Goal: Task Accomplishment & Management: Manage account settings

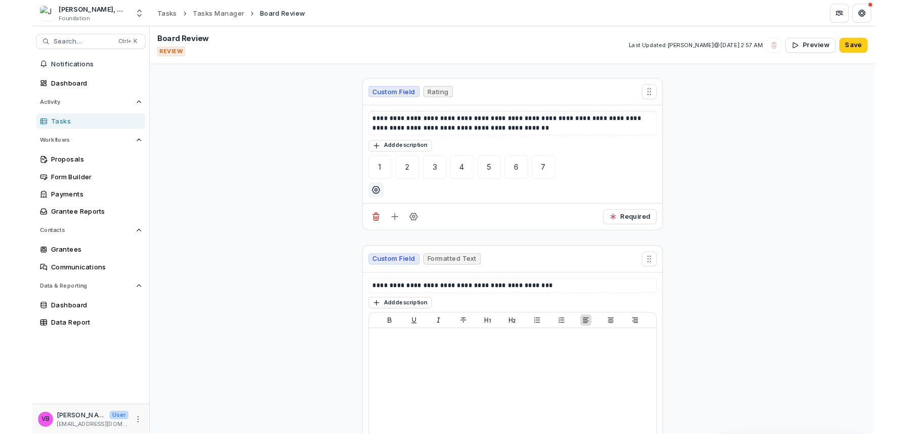
scroll to position [1451, 0]
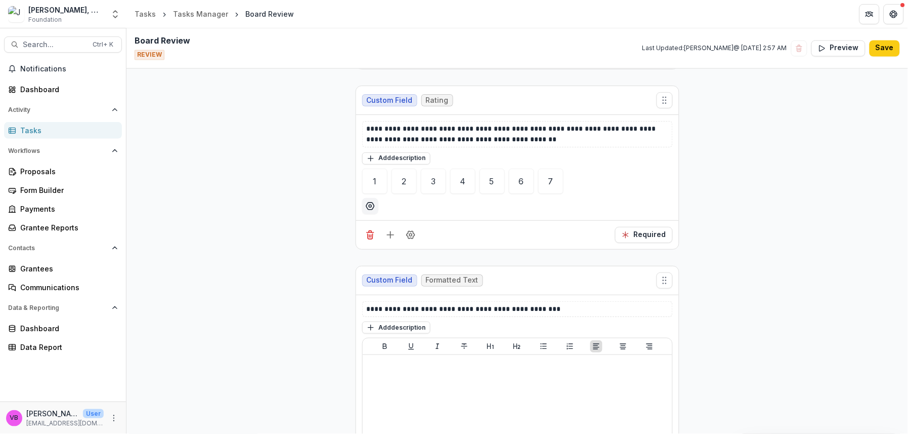
drag, startPoint x: 828, startPoint y: 116, endPoint x: 503, endPoint y: 74, distance: 328.1
click at [892, 50] on button "Save" at bounding box center [885, 48] width 30 height 16
click at [544, 87] on div "Custom Field Rating" at bounding box center [517, 100] width 323 height 29
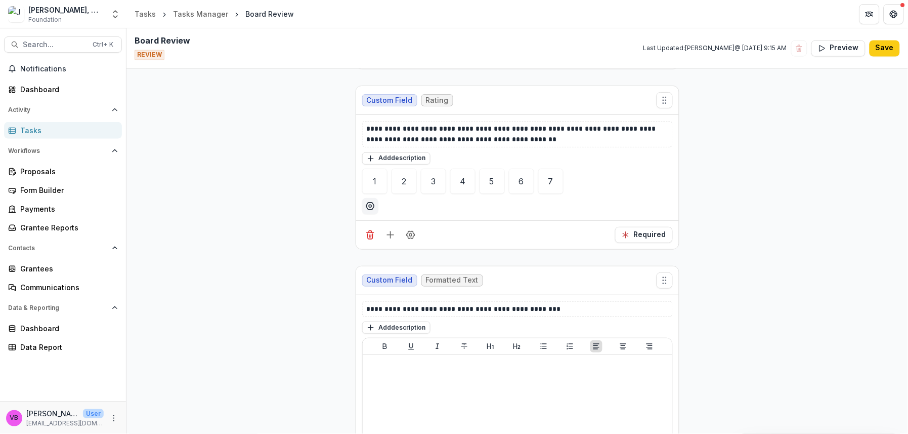
click at [116, 419] on icon "More" at bounding box center [114, 418] width 8 height 8
click at [183, 395] on link "User Settings" at bounding box center [180, 396] width 108 height 17
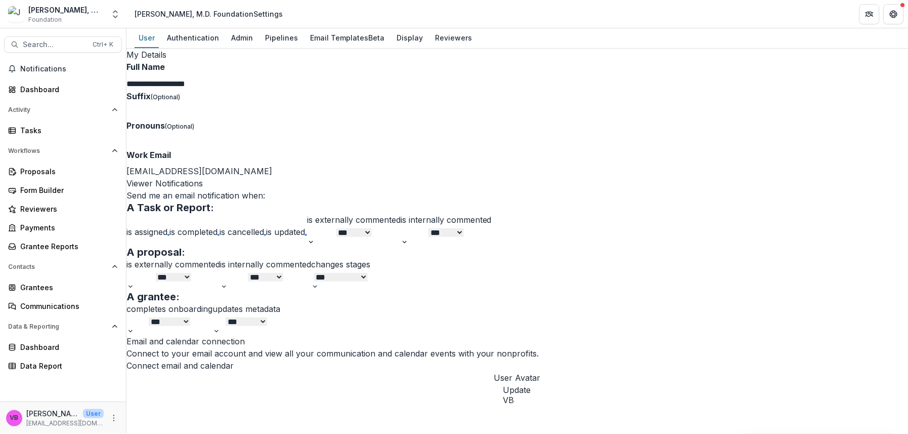
click at [449, 40] on div "Reviewers" at bounding box center [453, 37] width 45 height 15
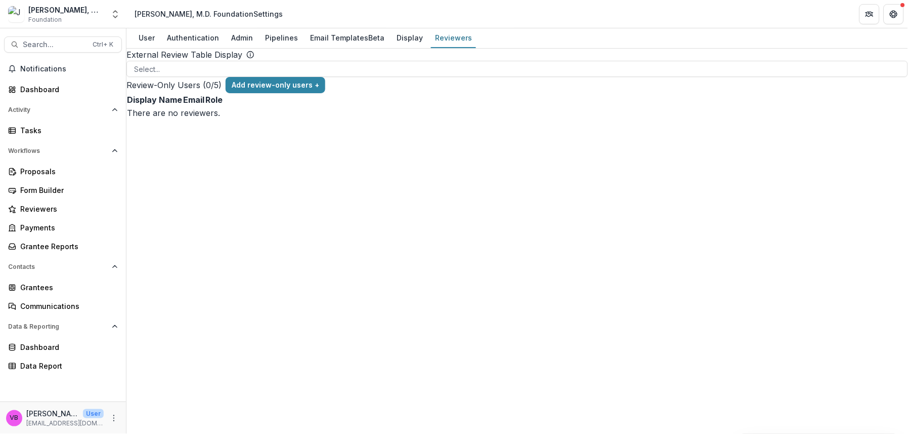
click at [395, 75] on div at bounding box center [517, 69] width 767 height 13
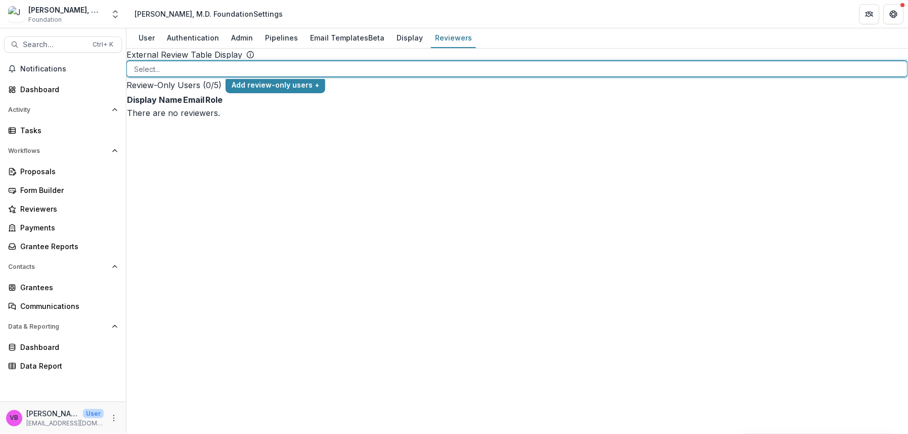
click at [362, 119] on div "External Review Table Display To pick up a draggable item, press the space bar.…" at bounding box center [517, 84] width 782 height 71
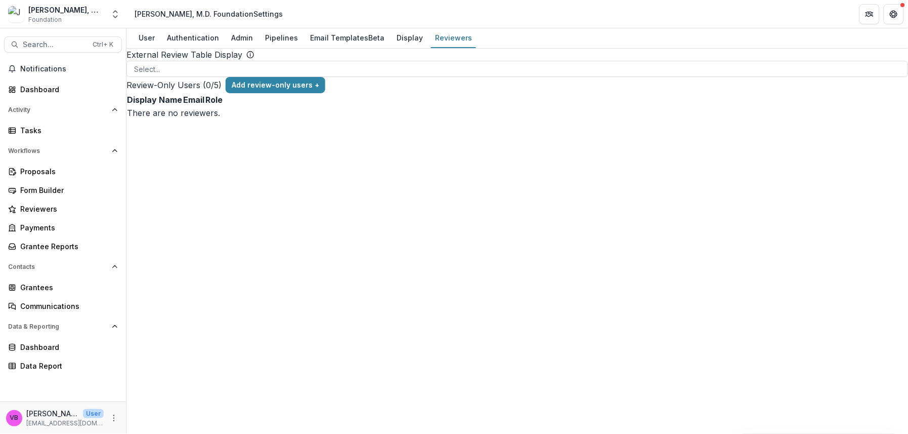
click at [325, 93] on button "Add review-only users +" at bounding box center [276, 85] width 100 height 16
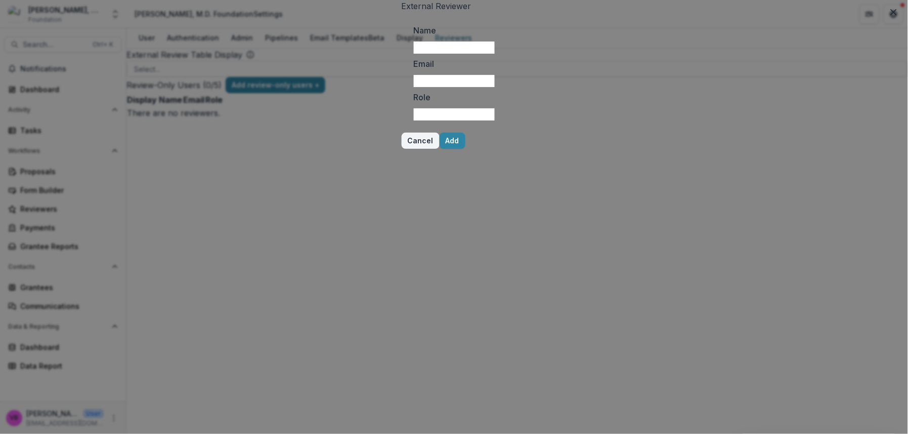
click at [486, 54] on input "Name" at bounding box center [454, 47] width 81 height 12
type input "*"
type input "**********"
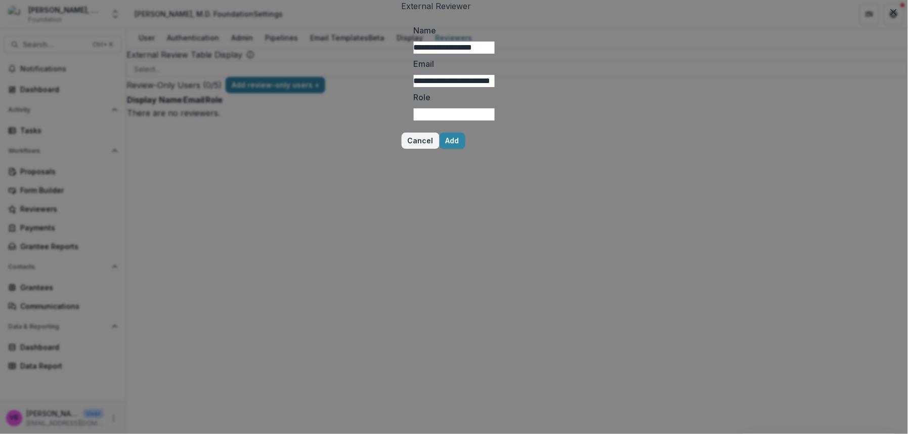
click at [452, 120] on input "Role" at bounding box center [454, 114] width 81 height 12
type input "******"
click at [465, 149] on button "Add" at bounding box center [453, 141] width 26 height 16
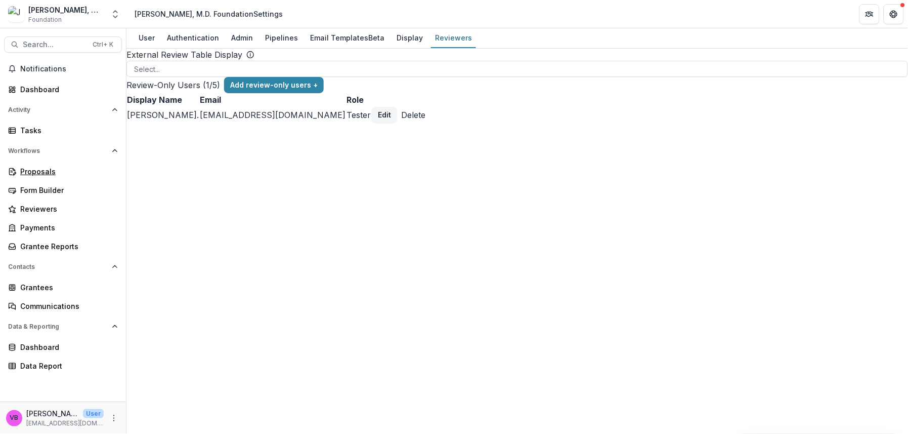
click at [40, 170] on div "Proposals" at bounding box center [67, 171] width 94 height 11
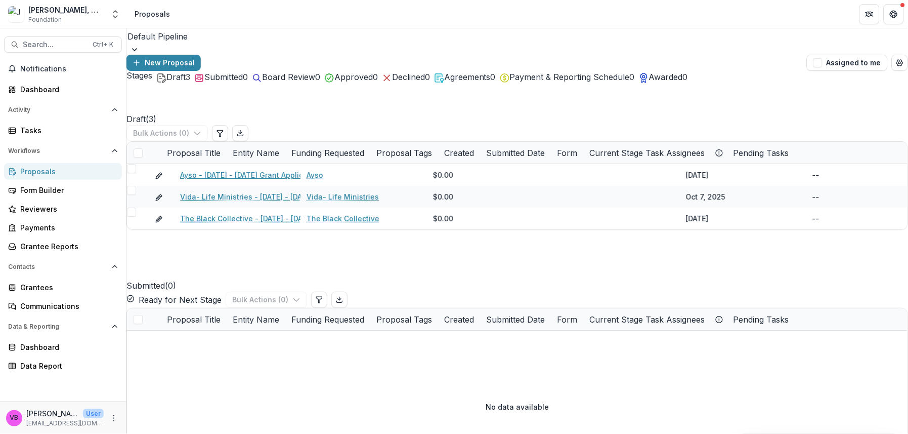
click at [238, 169] on link "Ayso - [DATE] - [DATE] Grant Application" at bounding box center [250, 174] width 141 height 11
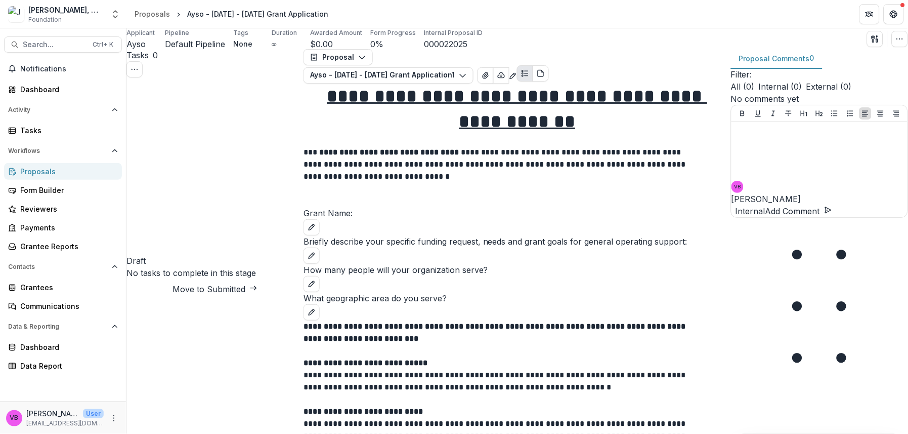
scroll to position [380, 0]
click at [140, 49] on span "Ayso" at bounding box center [135, 44] width 19 height 10
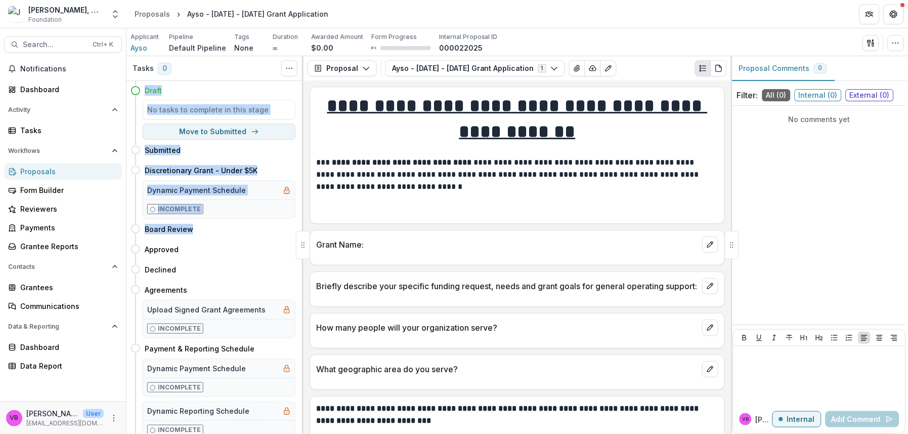
drag, startPoint x: 132, startPoint y: 89, endPoint x: 143, endPoint y: 247, distance: 158.3
click at [143, 247] on div "Expand Previous 0 Stages Draft No tasks to complete in this stage Move to Submi…" at bounding box center [214, 257] width 177 height 353
click at [146, 232] on h4 "Board Review" at bounding box center [169, 229] width 49 height 11
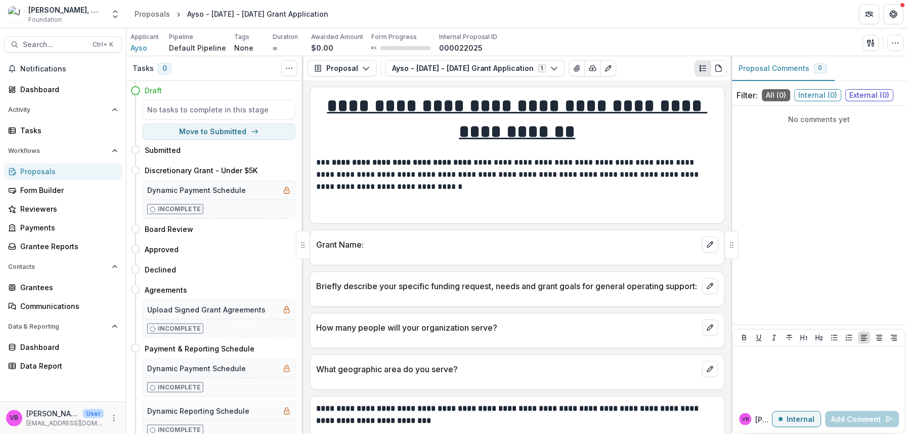
click at [274, 228] on button "Move here" at bounding box center [274, 229] width 42 height 12
select select "**********"
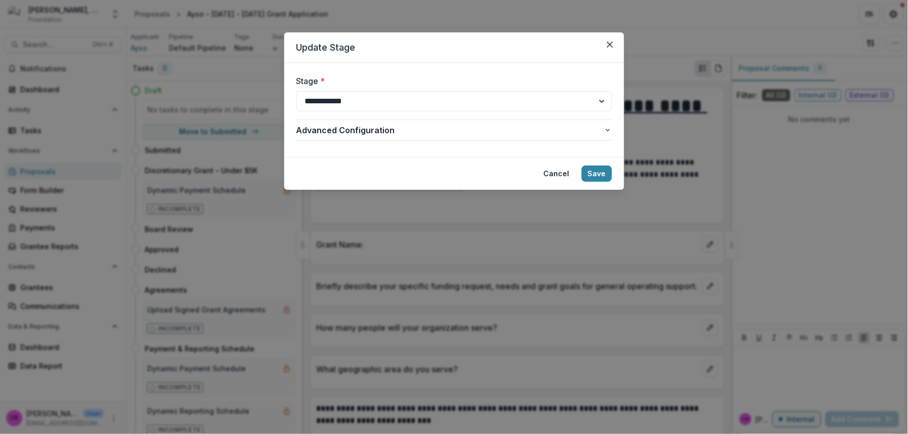
click at [604, 169] on button "Save" at bounding box center [597, 173] width 30 height 16
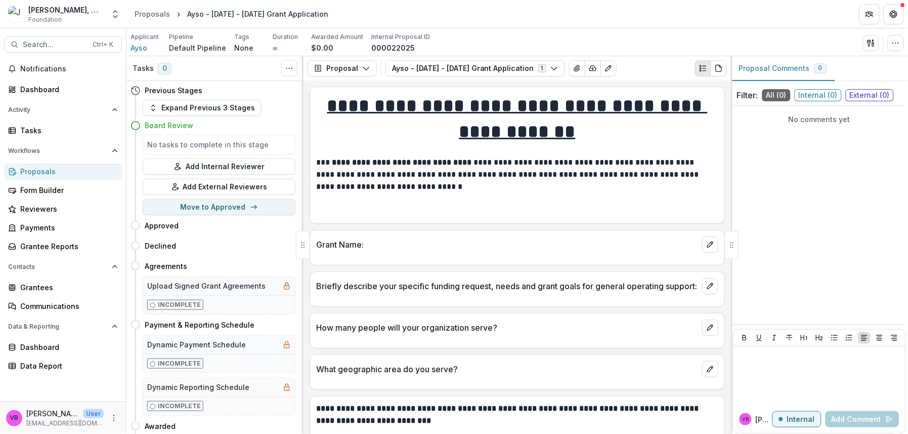
click at [232, 192] on button "Add External Reviewers" at bounding box center [219, 187] width 153 height 16
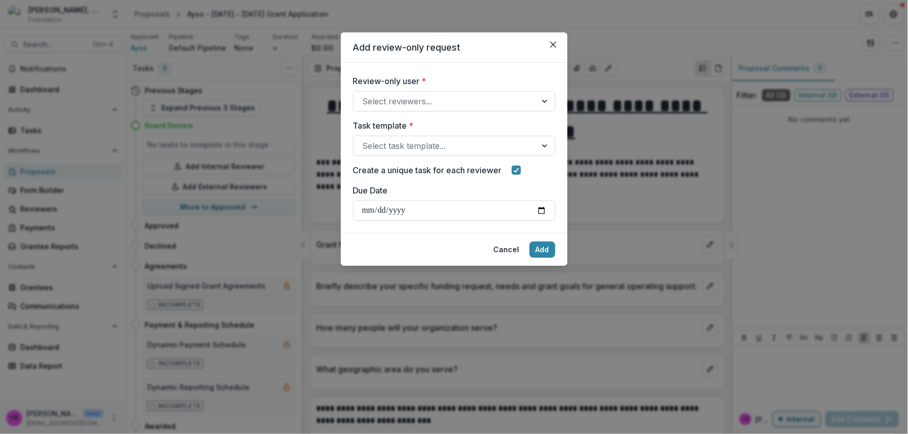
click at [481, 101] on div at bounding box center [445, 101] width 165 height 14
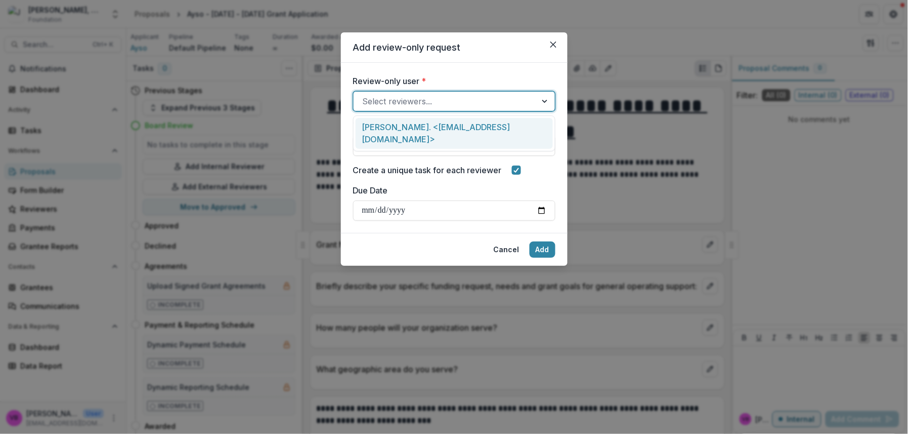
click at [479, 130] on div "[PERSON_NAME]. <[EMAIL_ADDRESS][DOMAIN_NAME]>" at bounding box center [454, 133] width 197 height 31
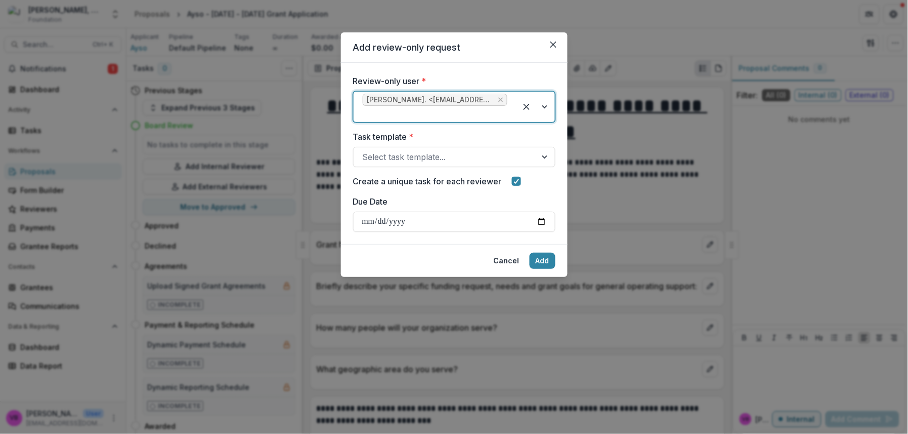
click at [496, 159] on div at bounding box center [445, 157] width 165 height 14
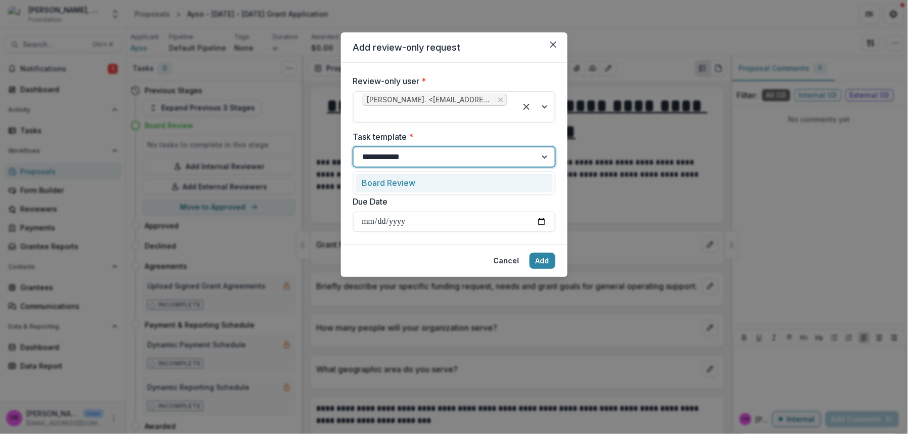
type input "**********"
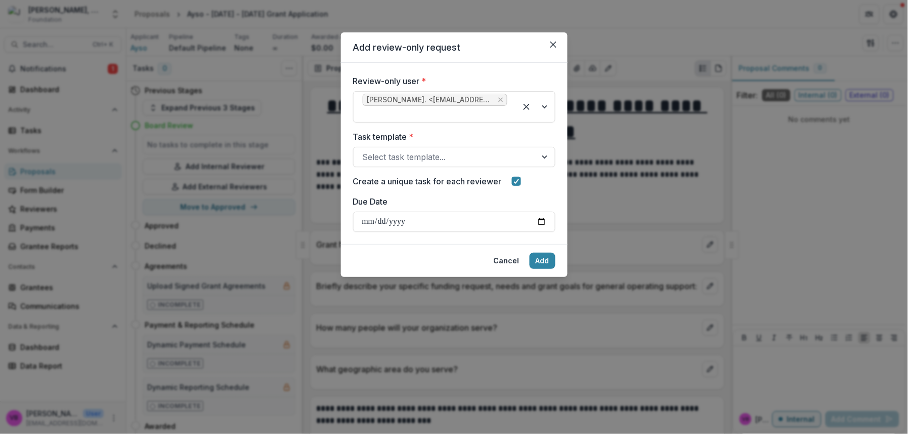
click at [547, 225] on input "Due Date" at bounding box center [454, 221] width 202 height 20
click at [525, 155] on div at bounding box center [445, 157] width 165 height 14
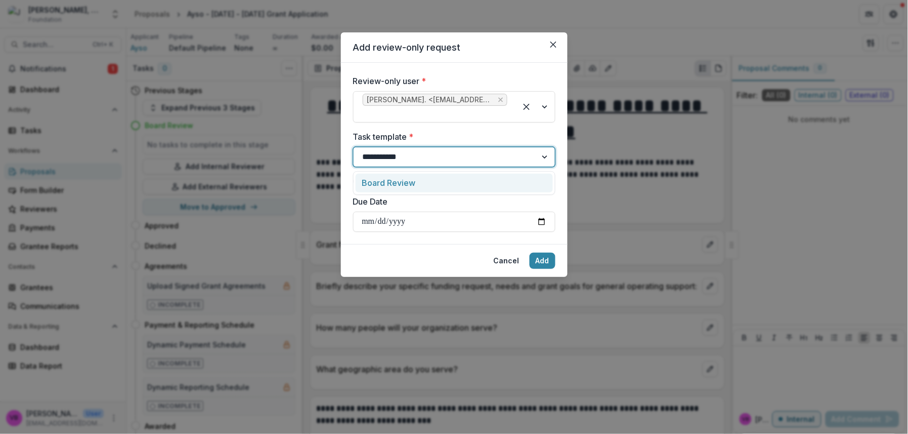
type input "**********"
click at [502, 184] on div "Board Review" at bounding box center [454, 183] width 197 height 19
click at [521, 225] on input "Due Date" at bounding box center [454, 221] width 202 height 20
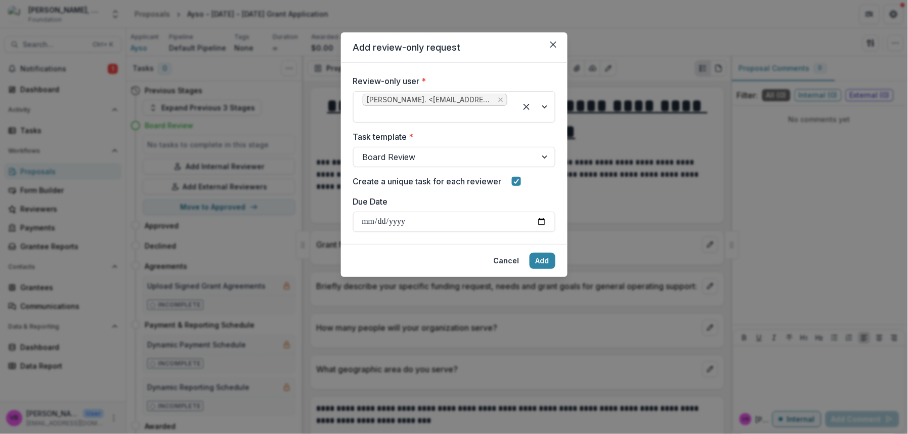
click at [543, 224] on input "Due Date" at bounding box center [454, 221] width 202 height 20
type input "**********"
click at [535, 262] on button "Add" at bounding box center [543, 260] width 26 height 16
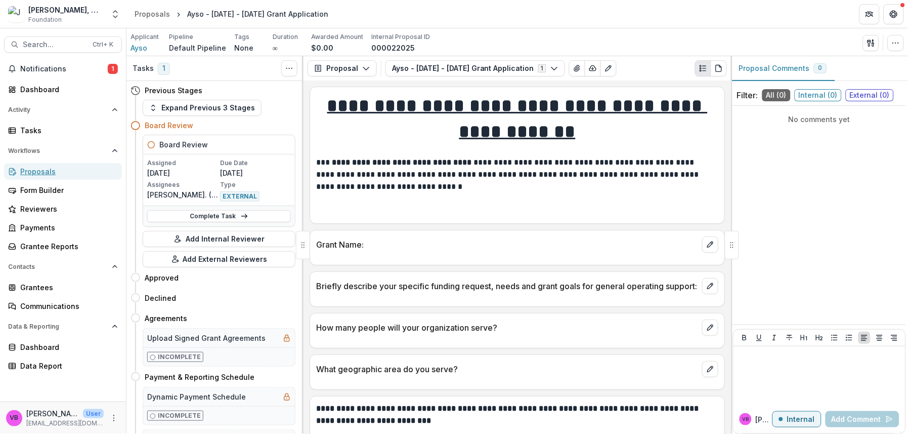
click at [63, 176] on div "Proposals" at bounding box center [67, 171] width 94 height 11
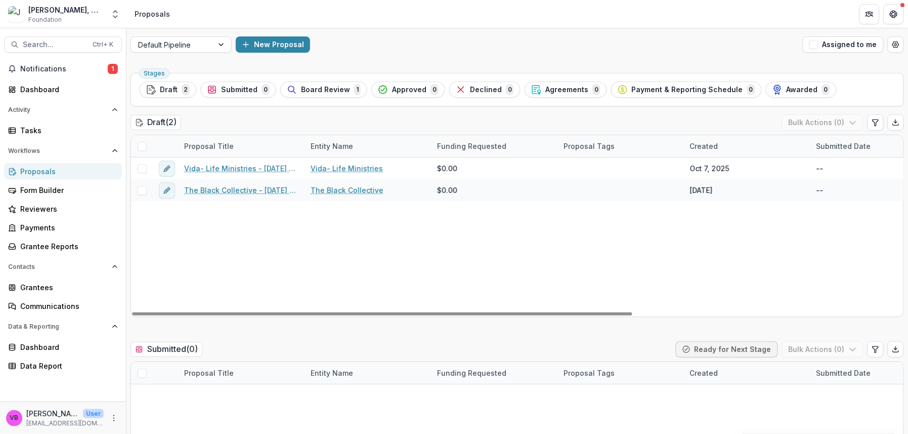
click at [327, 93] on span "Board Review" at bounding box center [325, 90] width 49 height 9
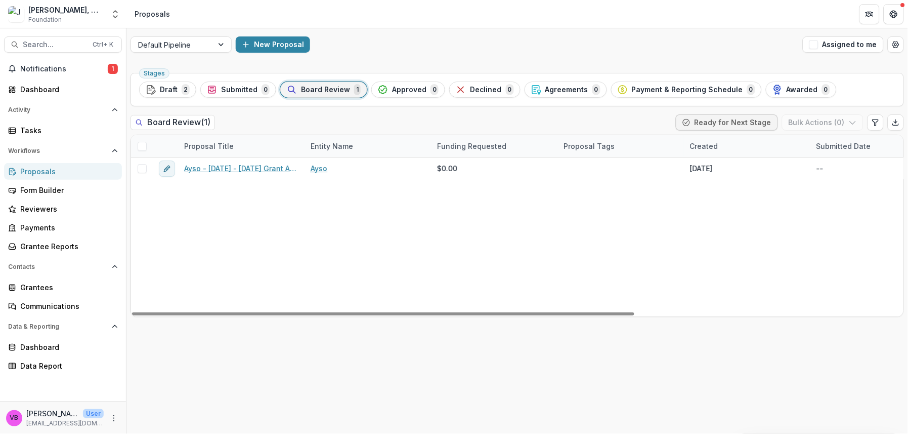
click at [248, 172] on link "Ayso - [DATE] - [DATE] Grant Application" at bounding box center [241, 168] width 114 height 11
